Goal: Information Seeking & Learning: Learn about a topic

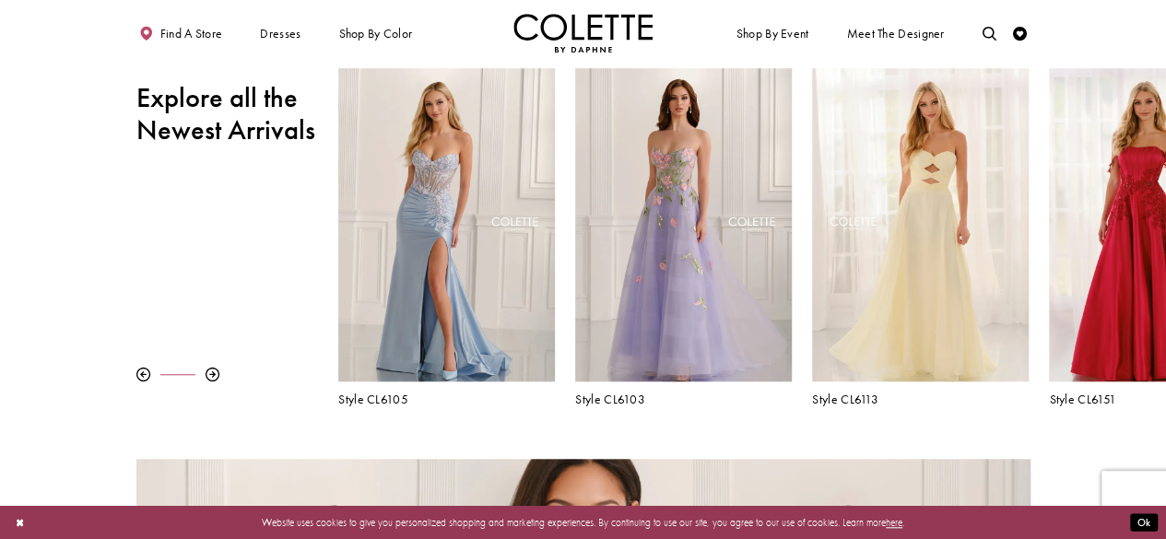
scroll to position [570, 0]
click at [512, 230] on div "Visit Colette by Daphne Style No. CL6105 Page" at bounding box center [446, 224] width 216 height 314
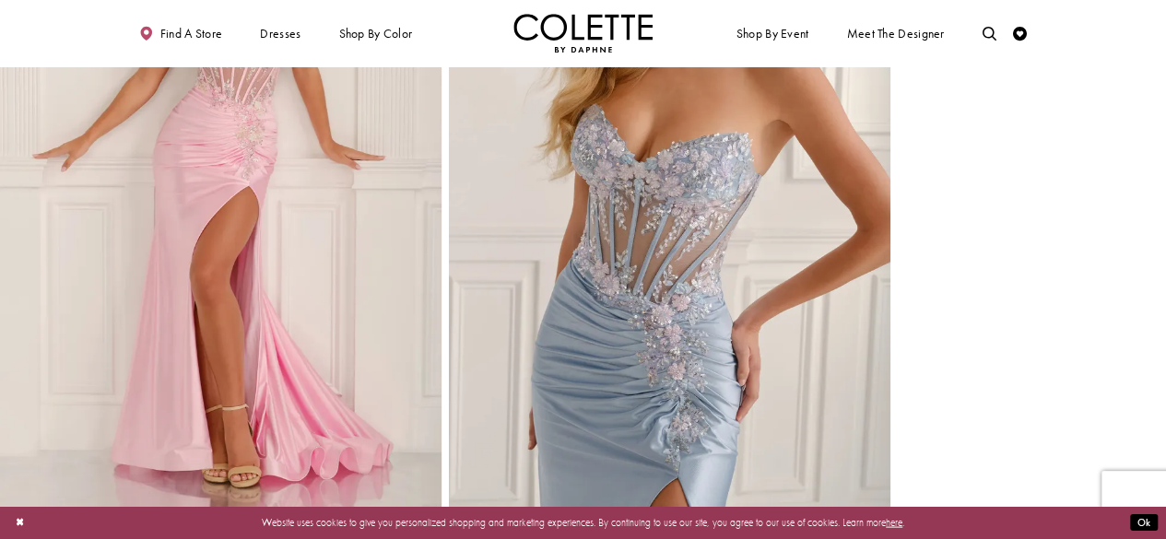
scroll to position [1516, 0]
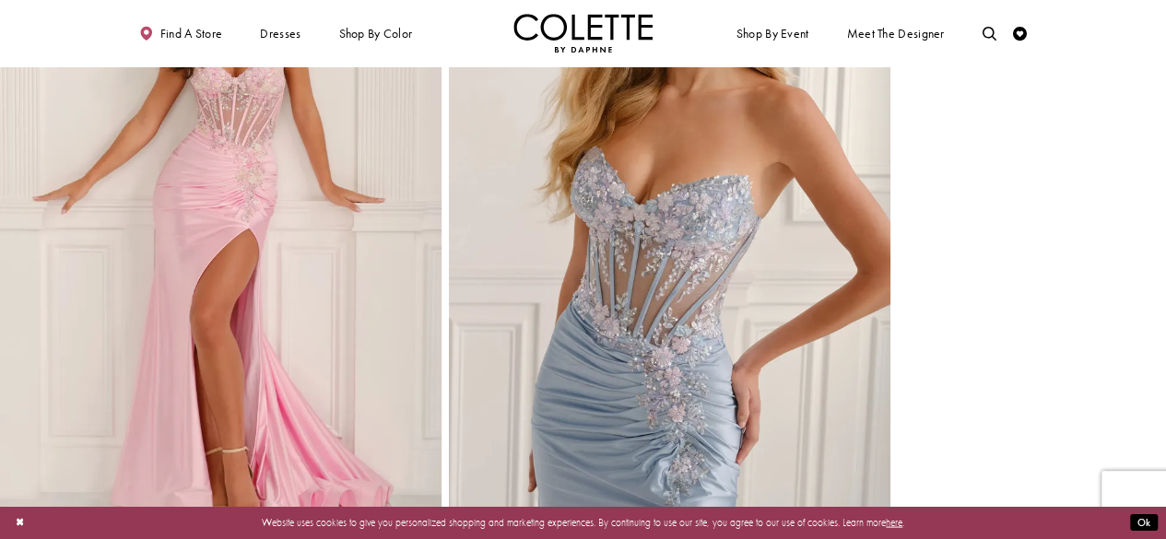
click at [564, 49] on img "Visit Home Page" at bounding box center [583, 33] width 140 height 39
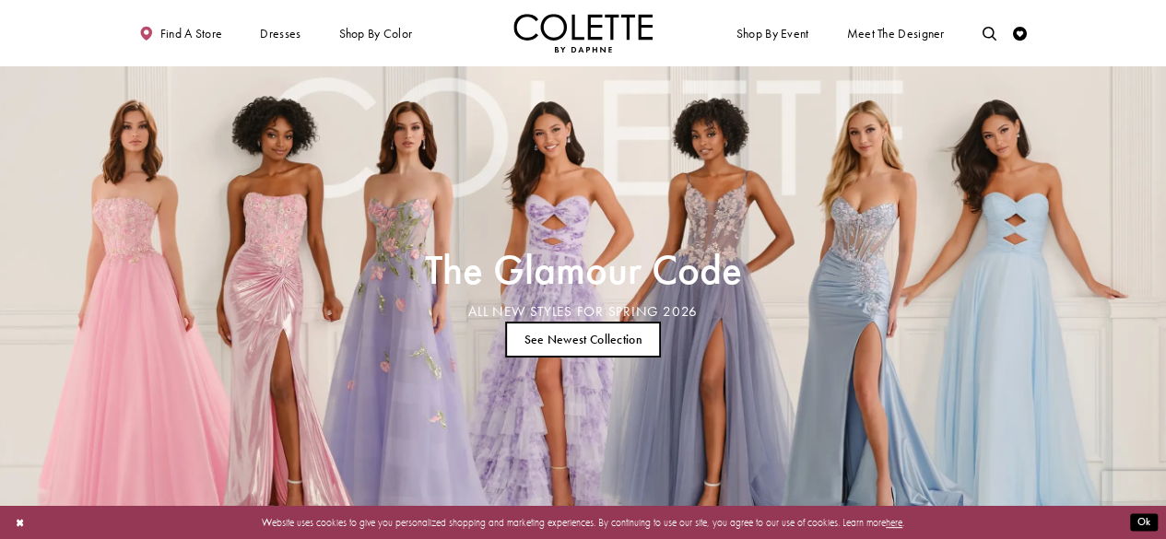
click at [596, 244] on div "The Glamour Code ALL NEW STYLES FOR SPRING 2026 See Newest Collection" at bounding box center [583, 305] width 616 height 479
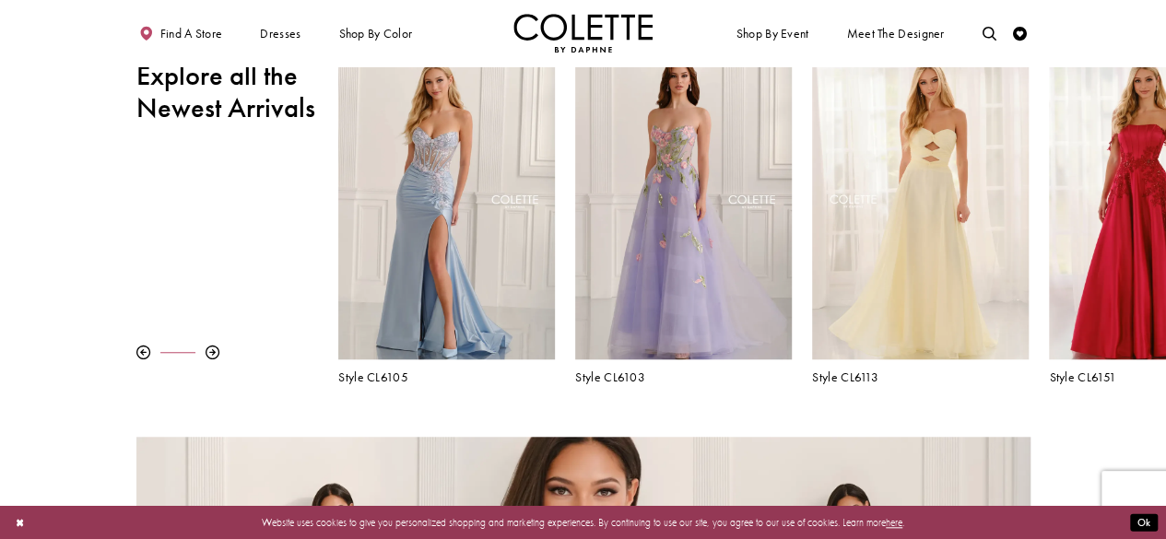
scroll to position [593, 0]
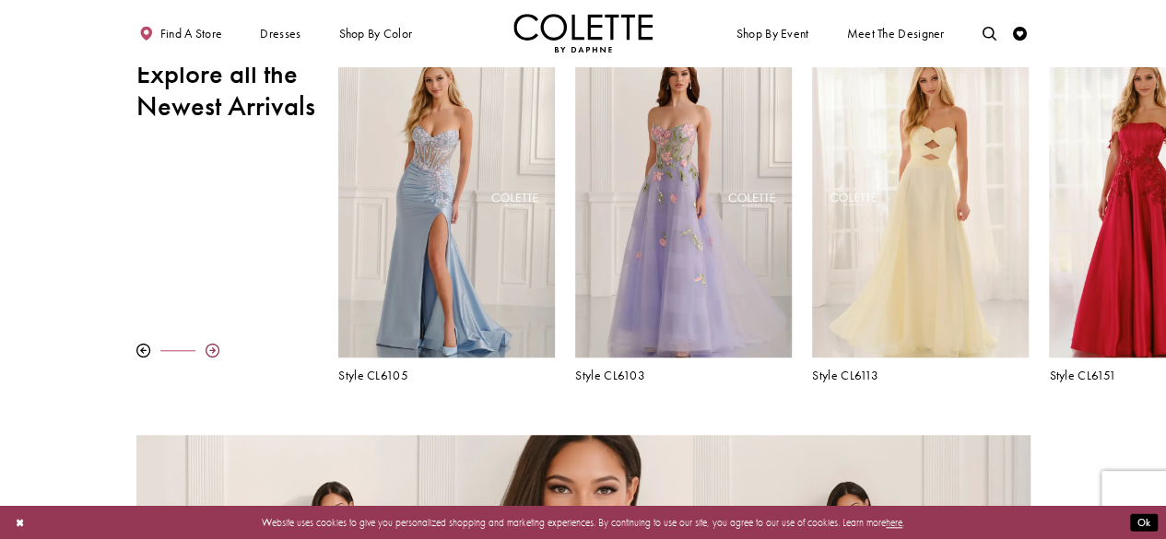
click at [216, 357] on div at bounding box center [212, 351] width 14 height 14
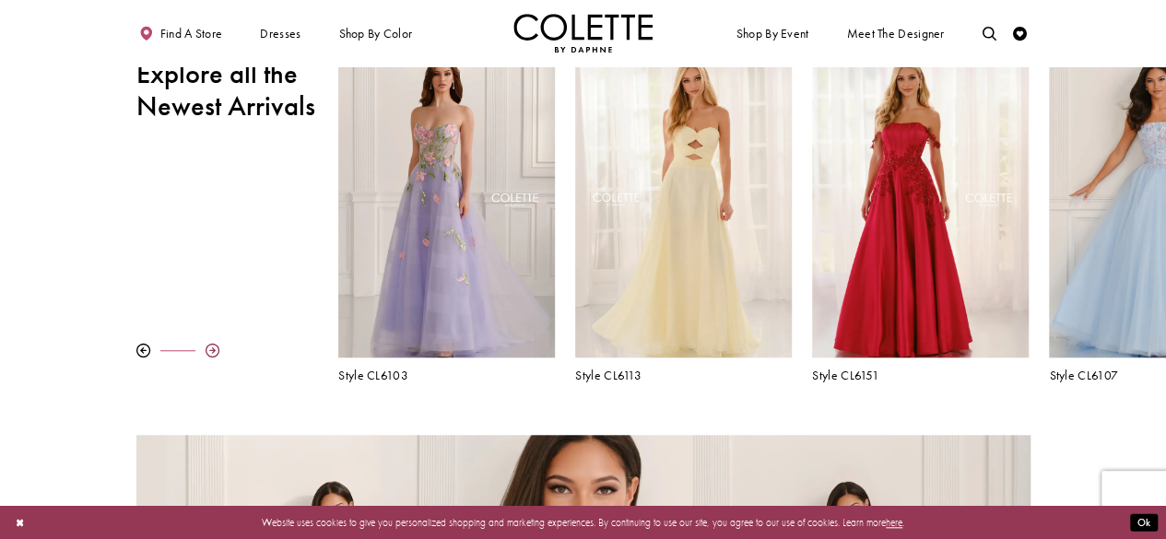
click at [216, 357] on div at bounding box center [212, 351] width 14 height 14
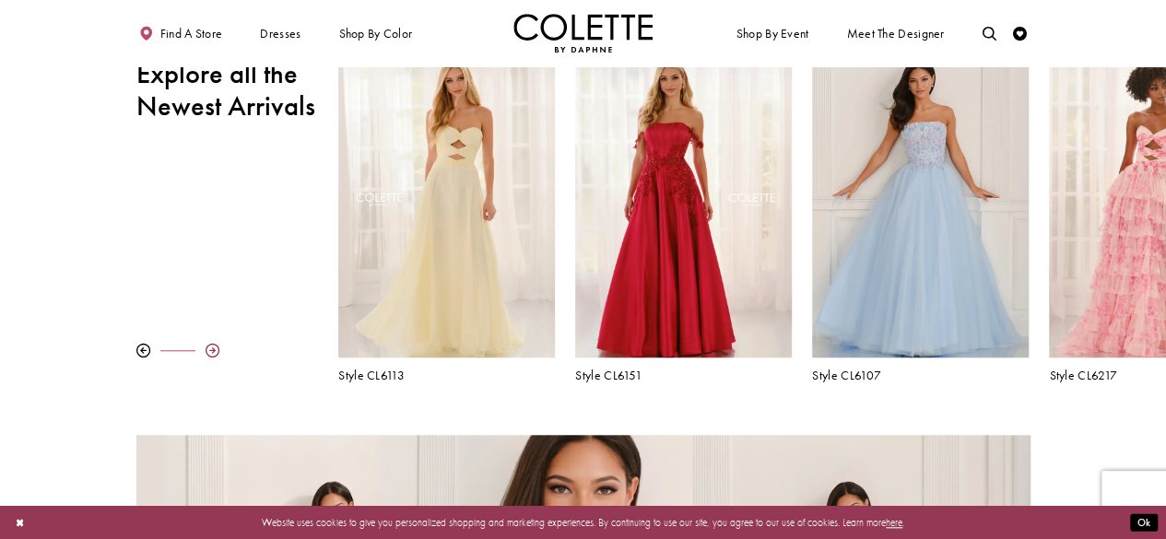
click at [216, 357] on div at bounding box center [212, 351] width 14 height 14
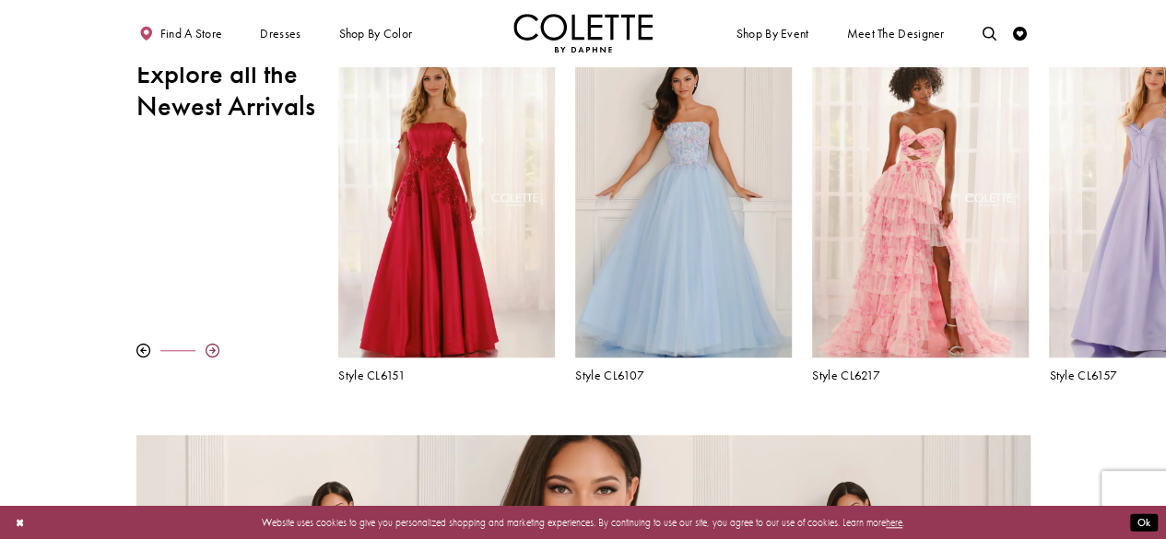
click at [216, 357] on div at bounding box center [212, 351] width 14 height 14
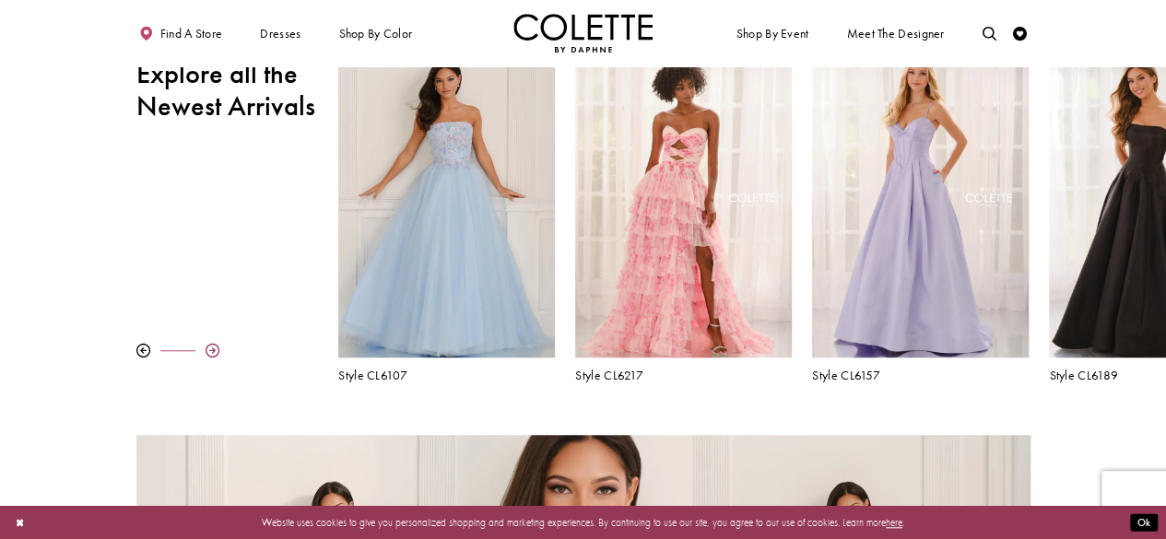
click at [216, 357] on div at bounding box center [212, 351] width 14 height 14
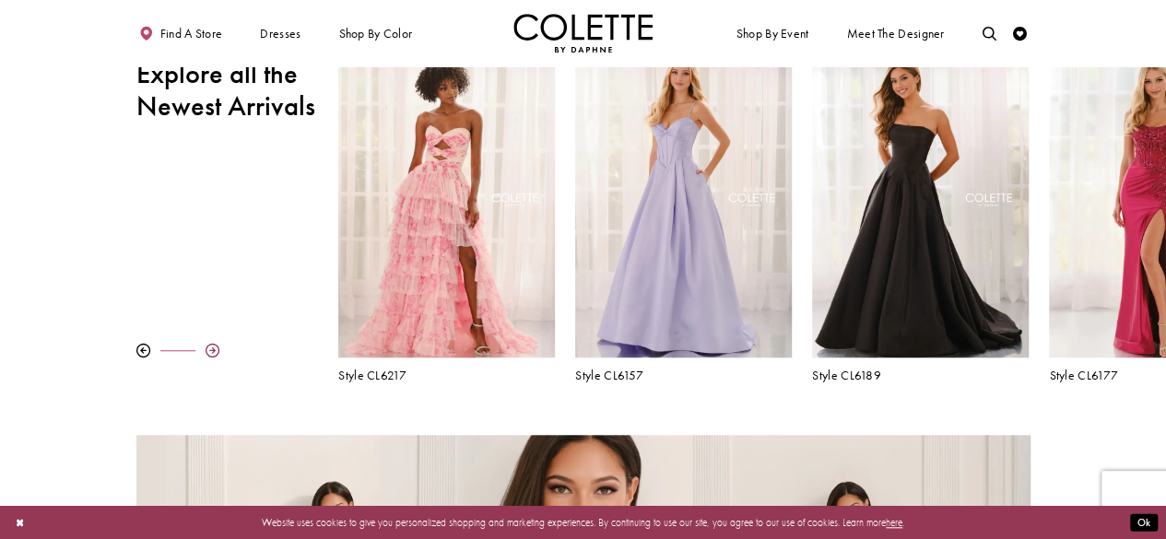
click at [216, 357] on div at bounding box center [212, 351] width 14 height 14
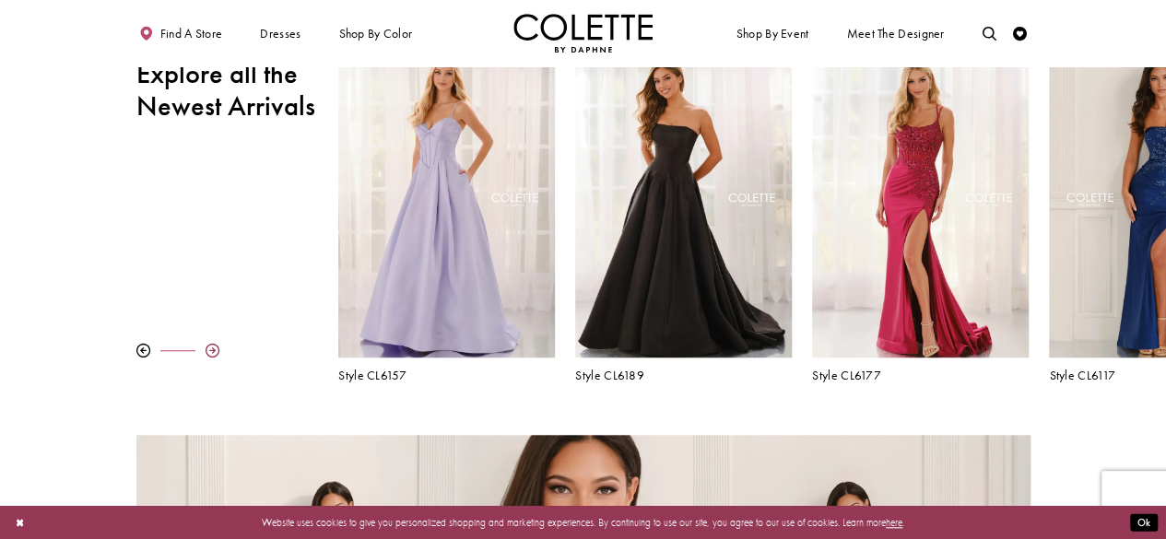
click at [216, 357] on div at bounding box center [212, 351] width 14 height 14
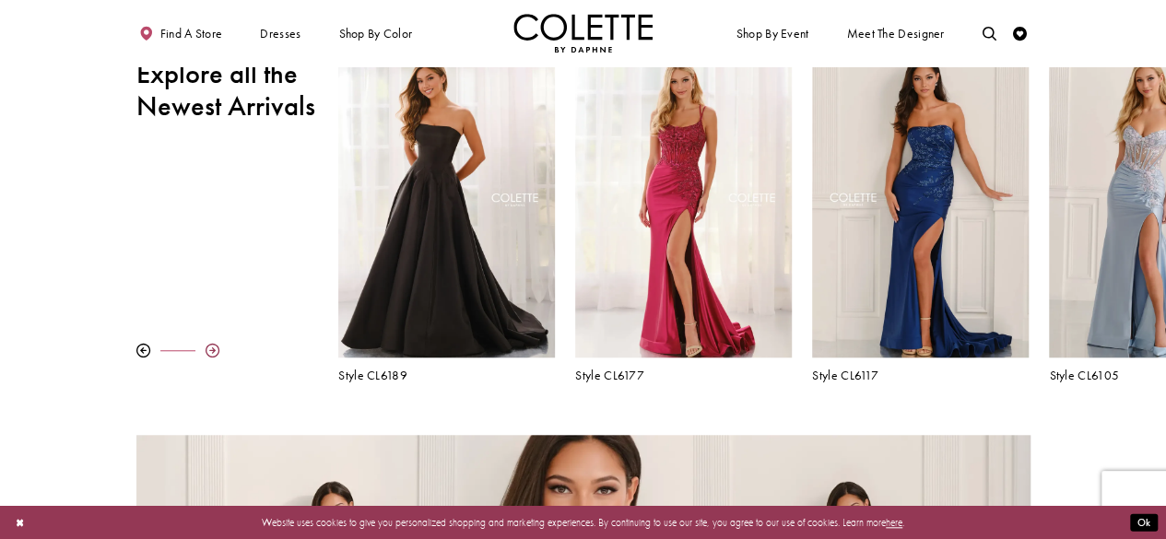
click at [216, 357] on div at bounding box center [212, 351] width 14 height 14
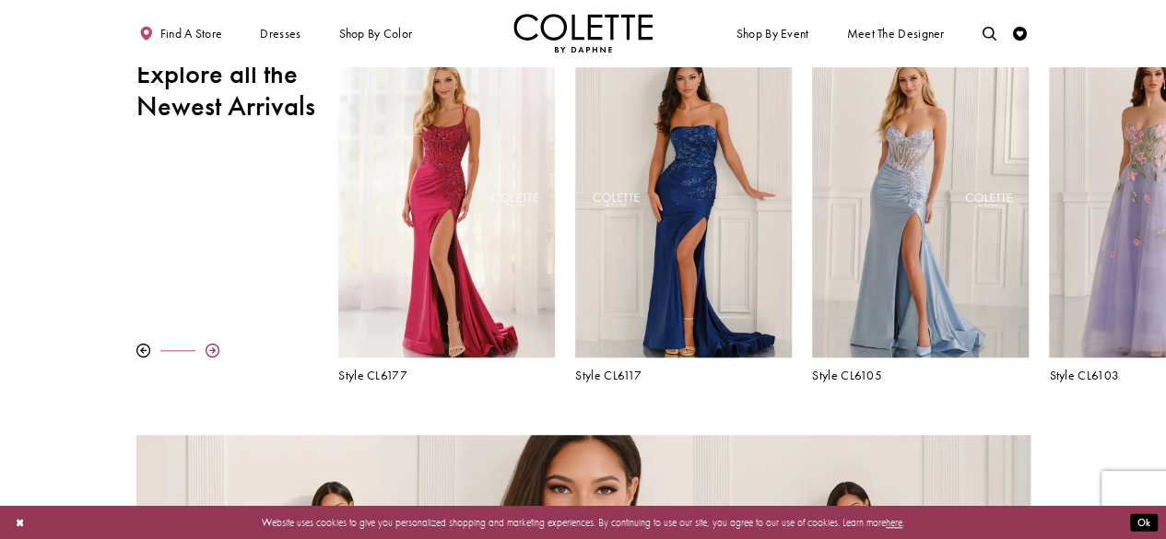
click at [216, 357] on div at bounding box center [212, 351] width 14 height 14
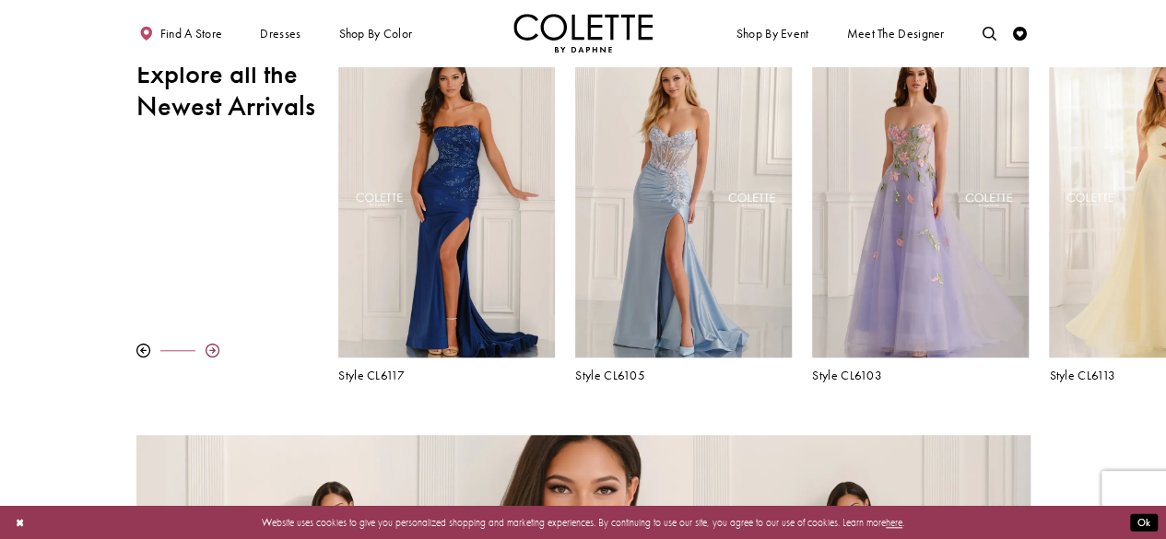
click at [216, 357] on div at bounding box center [212, 351] width 14 height 14
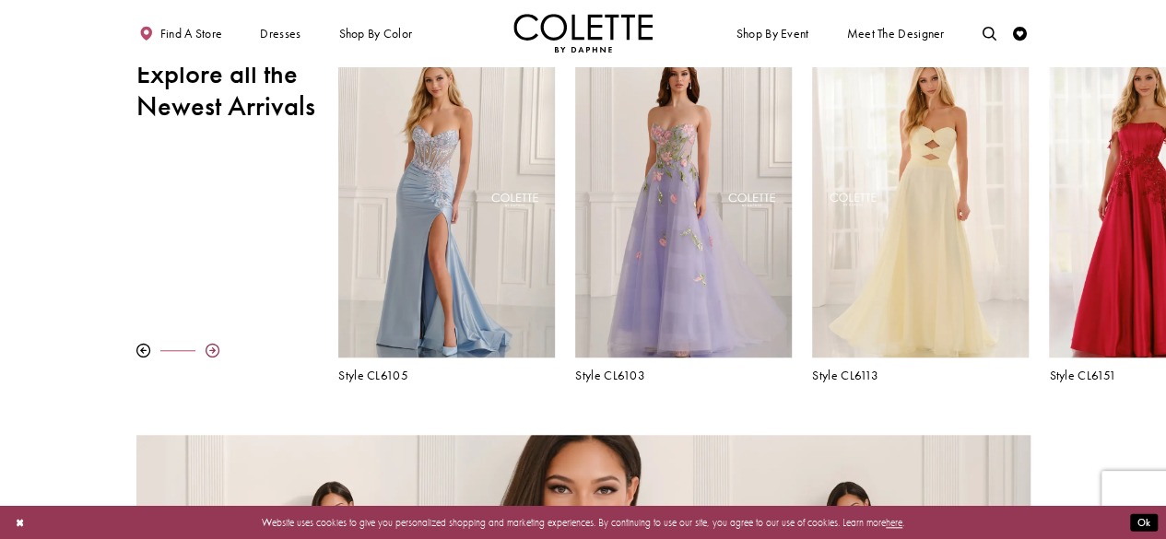
click at [216, 357] on div at bounding box center [212, 351] width 14 height 14
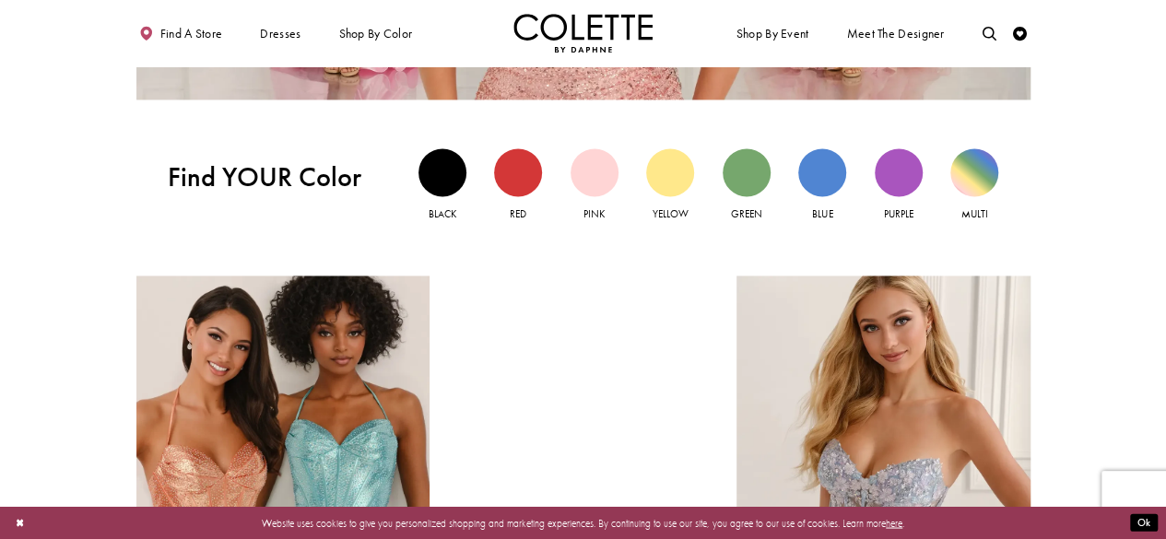
scroll to position [1367, 0]
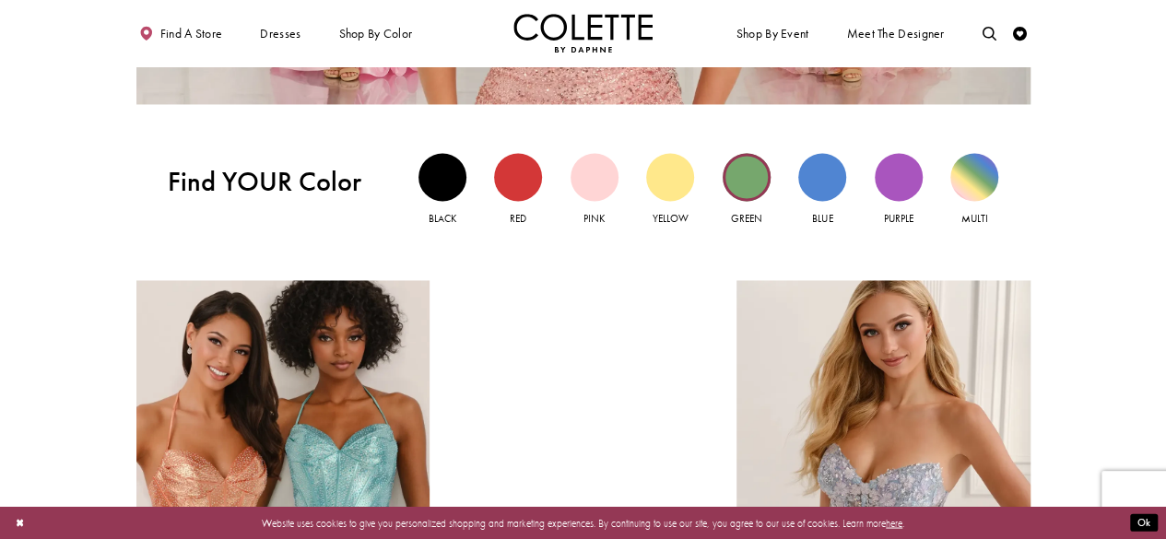
click at [751, 194] on div "Green view" at bounding box center [746, 177] width 48 height 48
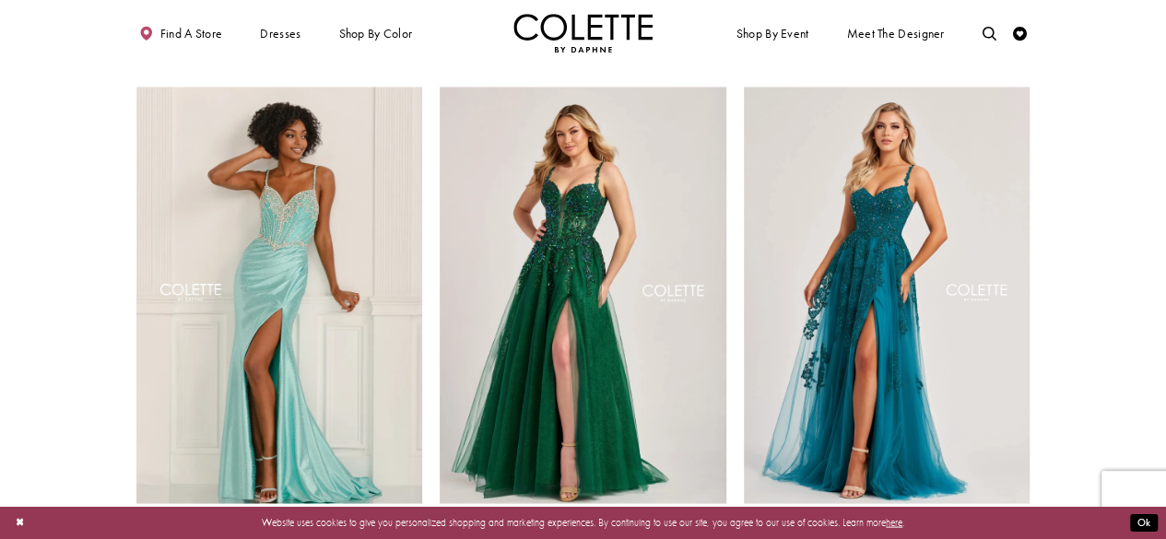
scroll to position [1836, 0]
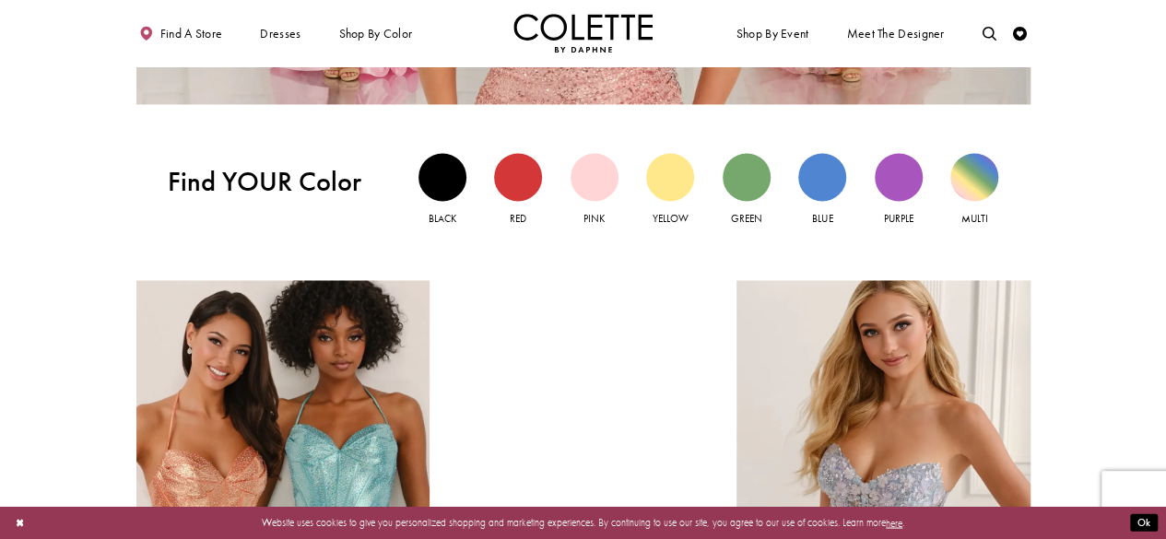
scroll to position [1367, 0]
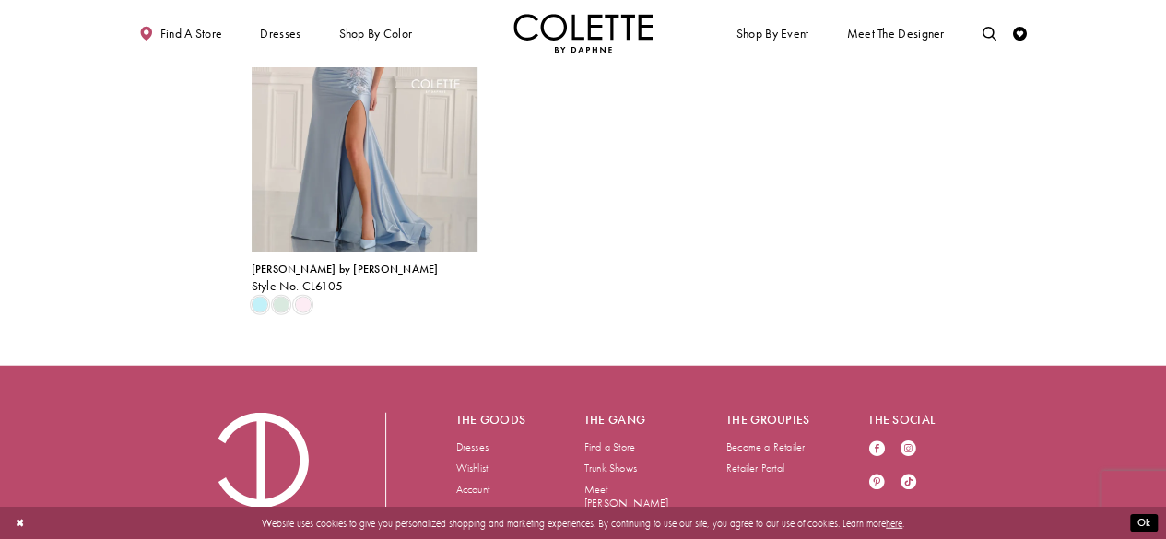
scroll to position [2245, 0]
